Goal: Task Accomplishment & Management: Complete application form

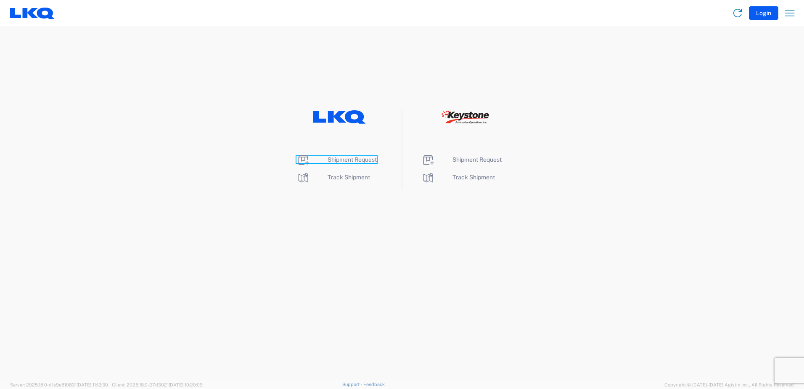
click at [328, 159] on span "Shipment Request" at bounding box center [352, 159] width 49 height 7
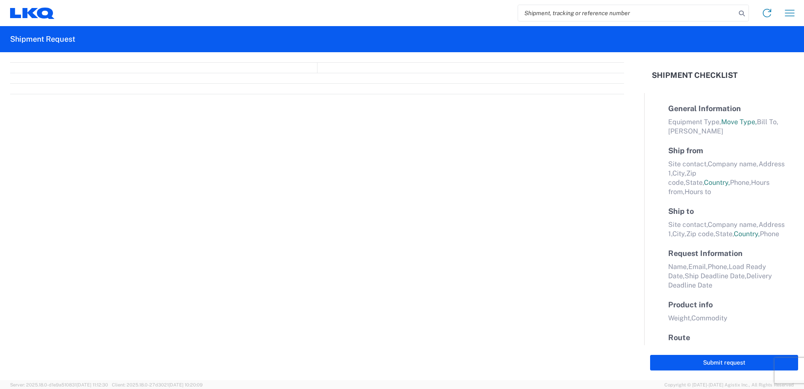
select select "FULL"
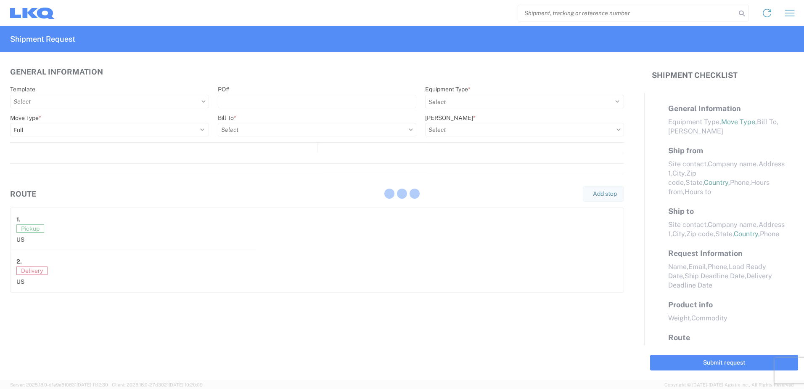
select select "LBS"
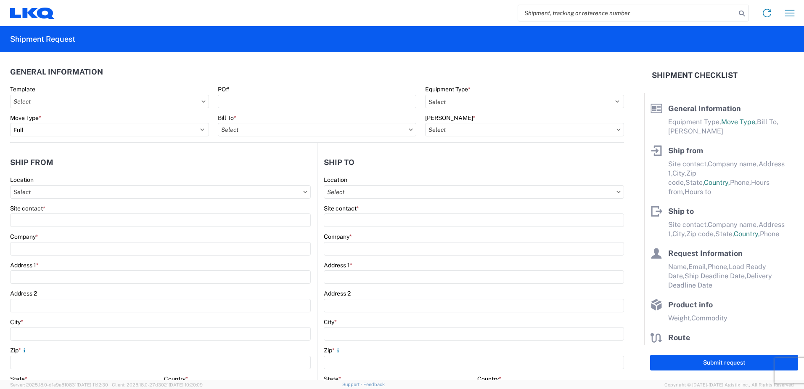
click at [595, 8] on input "search" at bounding box center [627, 13] width 218 height 16
paste input "56685958"
type input "56685958"
click at [744, 16] on icon at bounding box center [742, 14] width 12 height 12
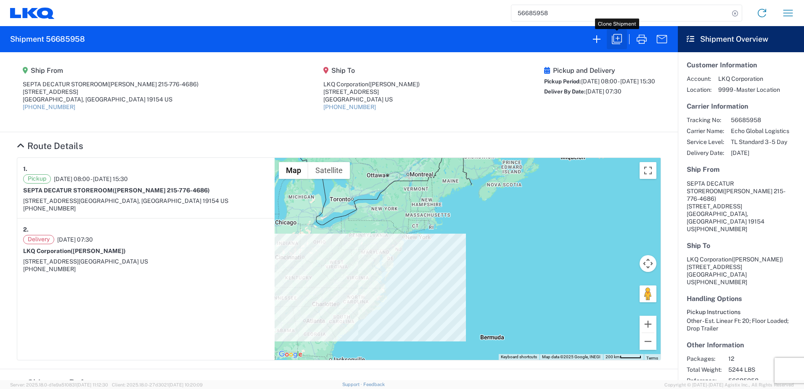
click at [615, 39] on icon "button" at bounding box center [616, 38] width 13 height 13
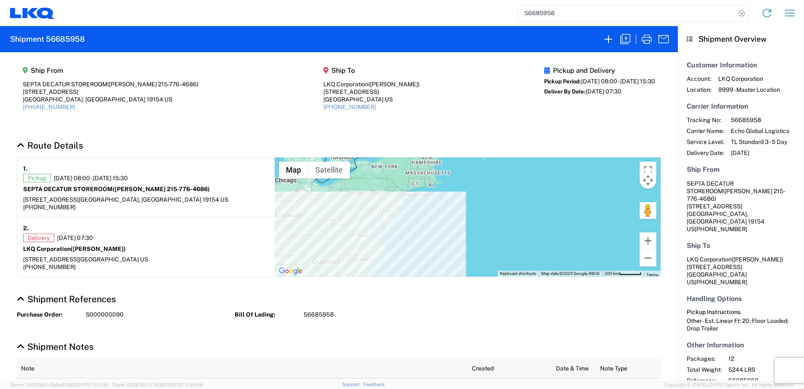
select select "FULL"
select select "US"
select select "LBS"
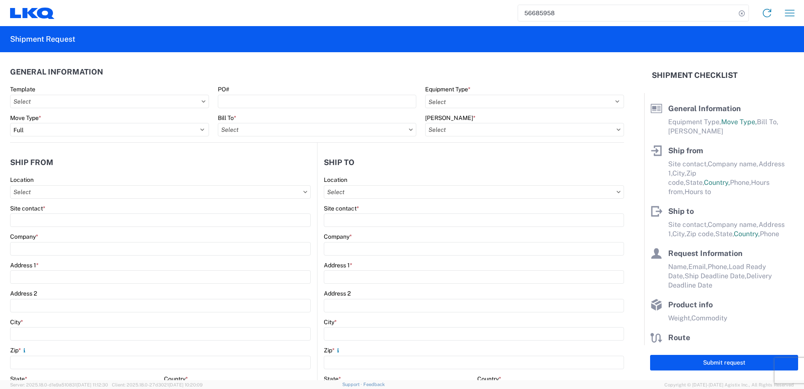
select select "STDV"
select select "PARTIAL_TL"
type input "[PERSON_NAME] [PHONE_NUMBER]"
type input "SEPTA DECATUR STOREROOM"
type input "[STREET_ADDRESS]"
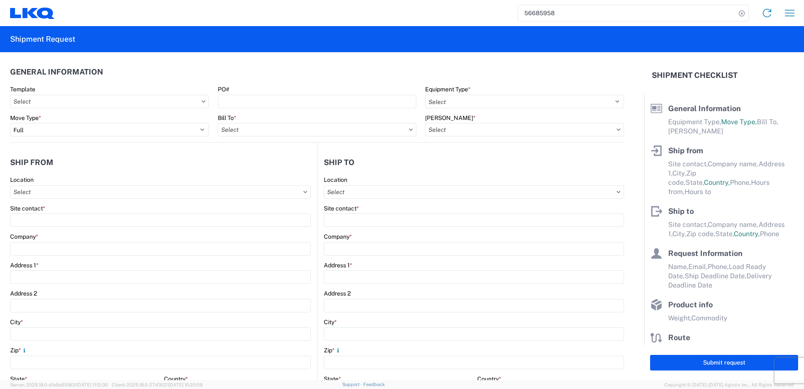
type input "[GEOGRAPHIC_DATA]"
type input "19154"
type input "[PERSON_NAME]"
type input "LKQ Corporation"
type input "[STREET_ADDRESS]"
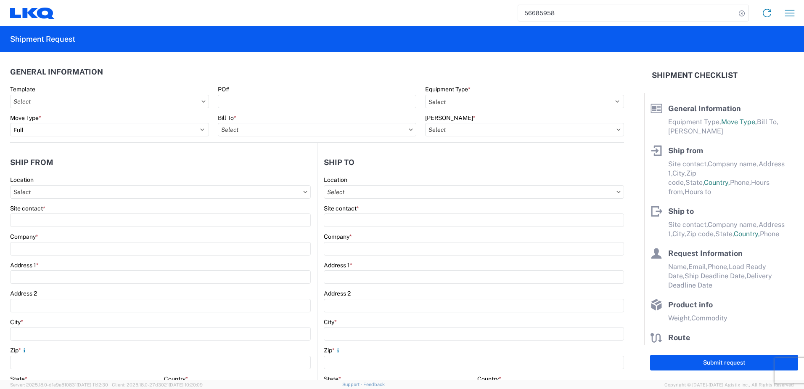
type input "[PERSON_NAME]"
type input "27332"
type input "Unity"
type input "[EMAIL_ADDRESS][DOMAIN_NAME]"
type input "9195695683"
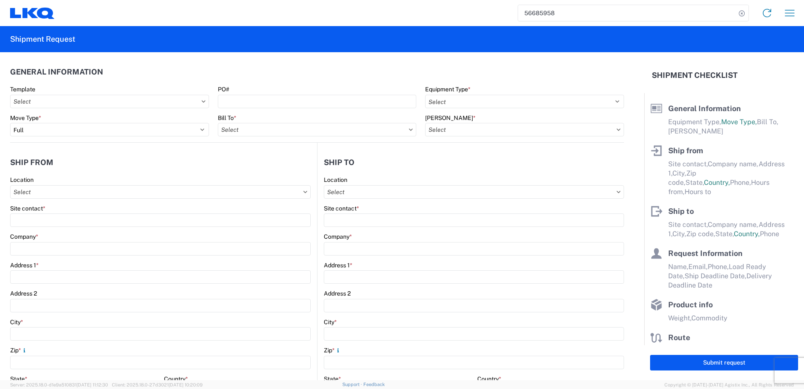
type input "[DATE]"
type textarea "PLEASE DO NOT SCHEDULE WITH TFORCE, XPO, or ARRIVE - USE ECHO: [PERSON_NAME]"
type input "5244"
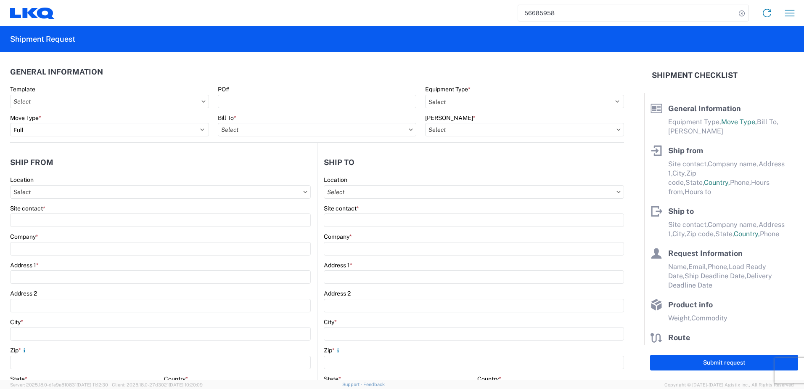
type input "Other"
type input "12"
type input "48"
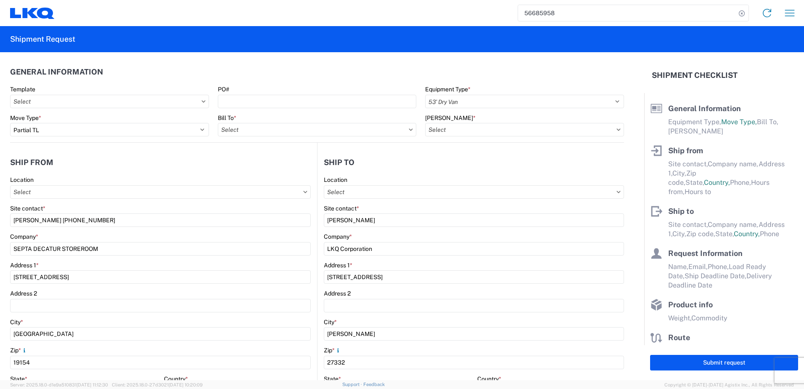
select select "US"
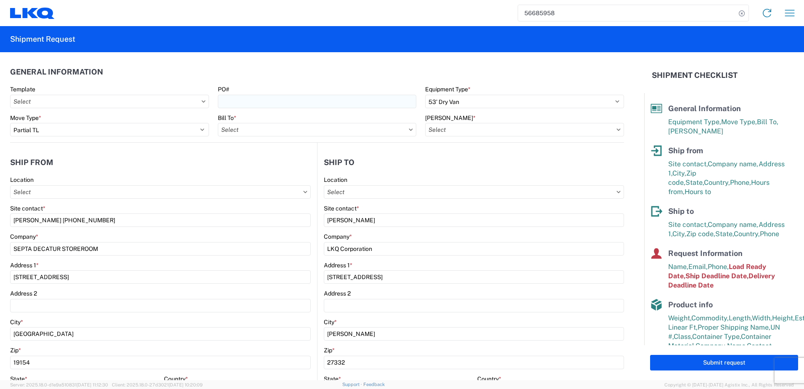
type input "1921 - LKQ [PERSON_NAME]"
type input "1882 - North American ATK Corporation"
type input "1882-3300-50180-0000 - 1882 Freight In - Parts, 1882-3300-50180-0000 - 1882 Fre…"
select select "8 Corrosive"
select select "COMPPACK"
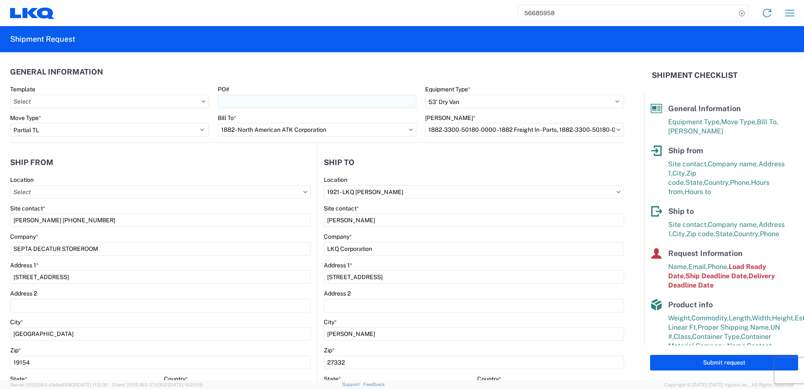
select select "PLASTIC_MATERIAL"
click at [268, 103] on input "PO#" at bounding box center [317, 101] width 199 height 13
click at [255, 101] on input "PO#" at bounding box center [317, 101] width 199 height 13
paste input "S000000093"
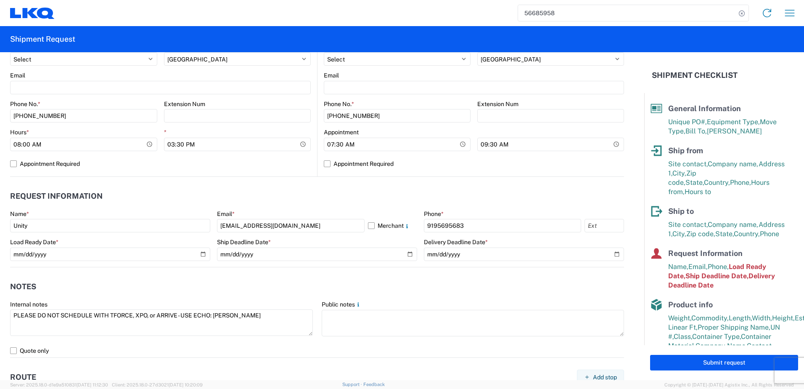
scroll to position [337, 0]
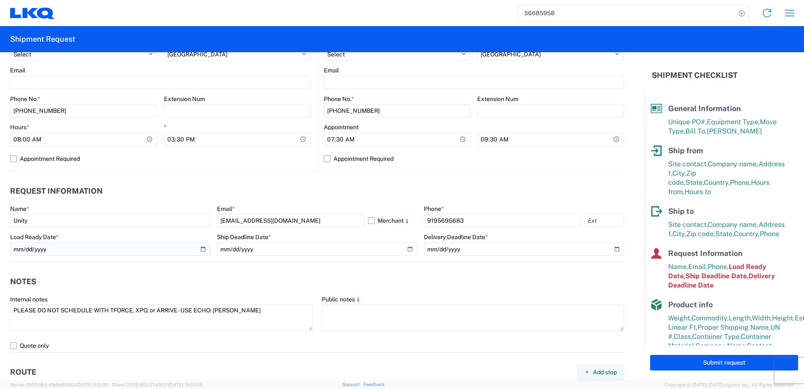
type input "S000000093"
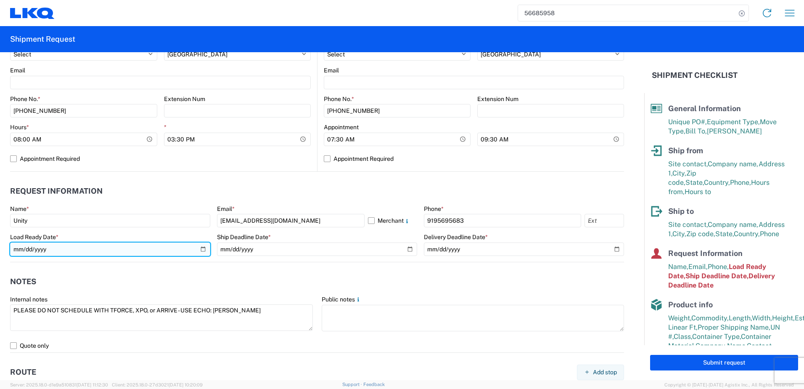
click at [201, 250] on input "[DATE]" at bounding box center [110, 248] width 200 height 13
type input "[DATE]"
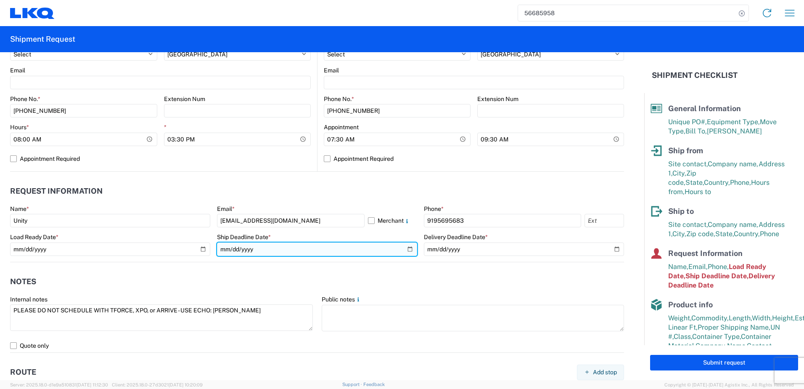
click at [406, 249] on input "[DATE]" at bounding box center [317, 248] width 200 height 13
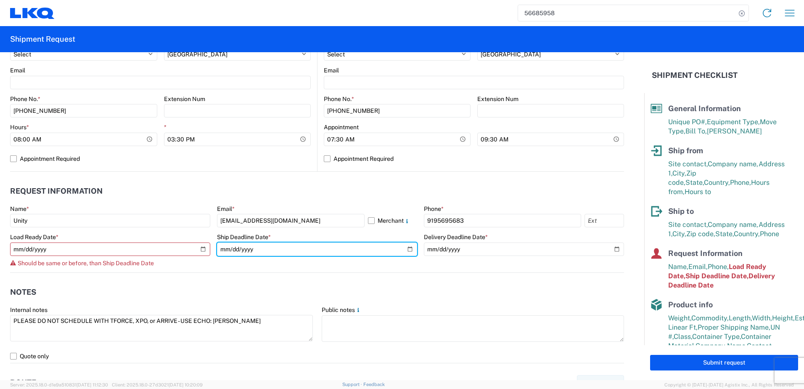
type input "[DATE]"
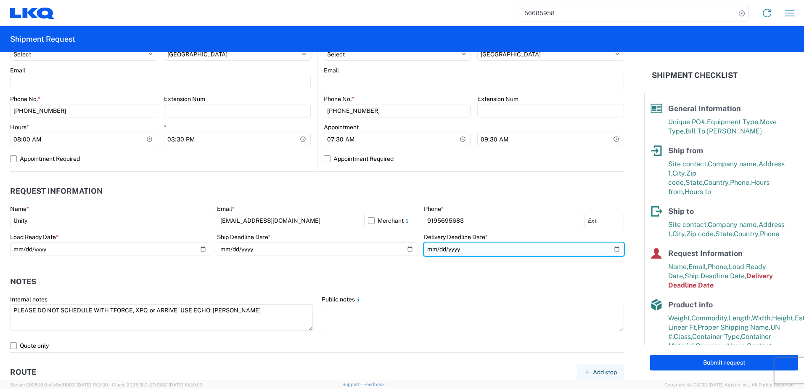
click at [612, 249] on input "[DATE]" at bounding box center [524, 248] width 200 height 13
type input "[DATE]"
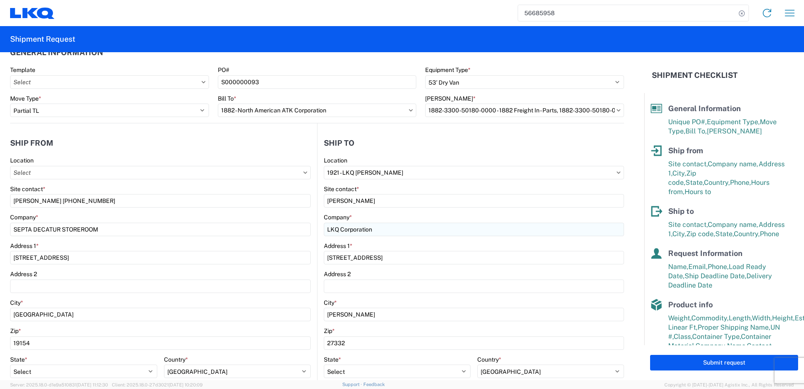
scroll to position [0, 0]
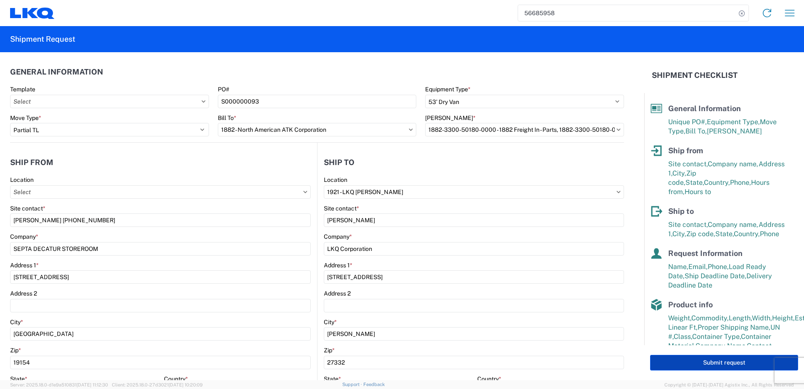
click at [722, 363] on button "Submit request" at bounding box center [724, 363] width 148 height 16
